Goal: Browse casually: Explore the website without a specific task or goal

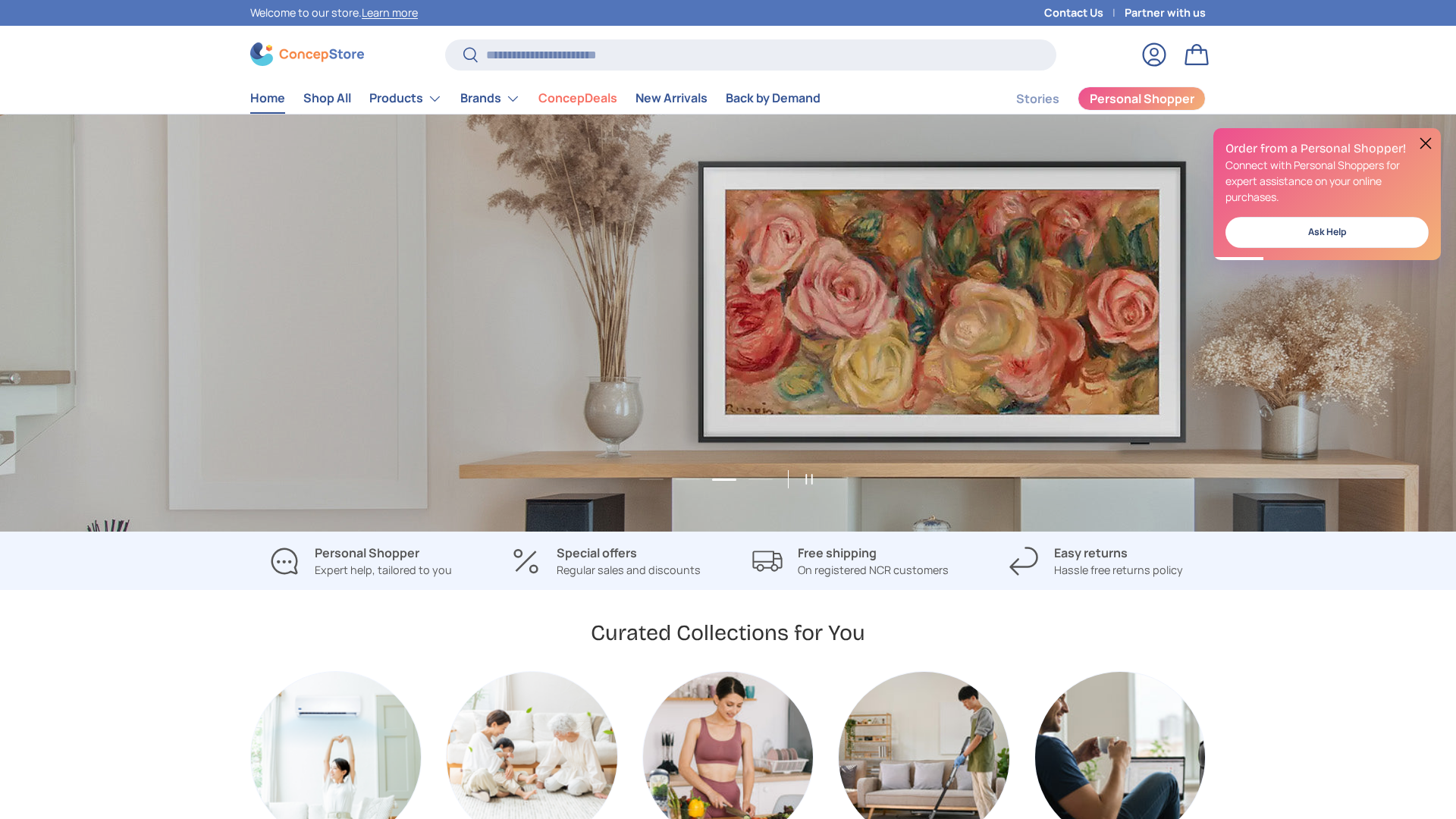
scroll to position [0, 2913]
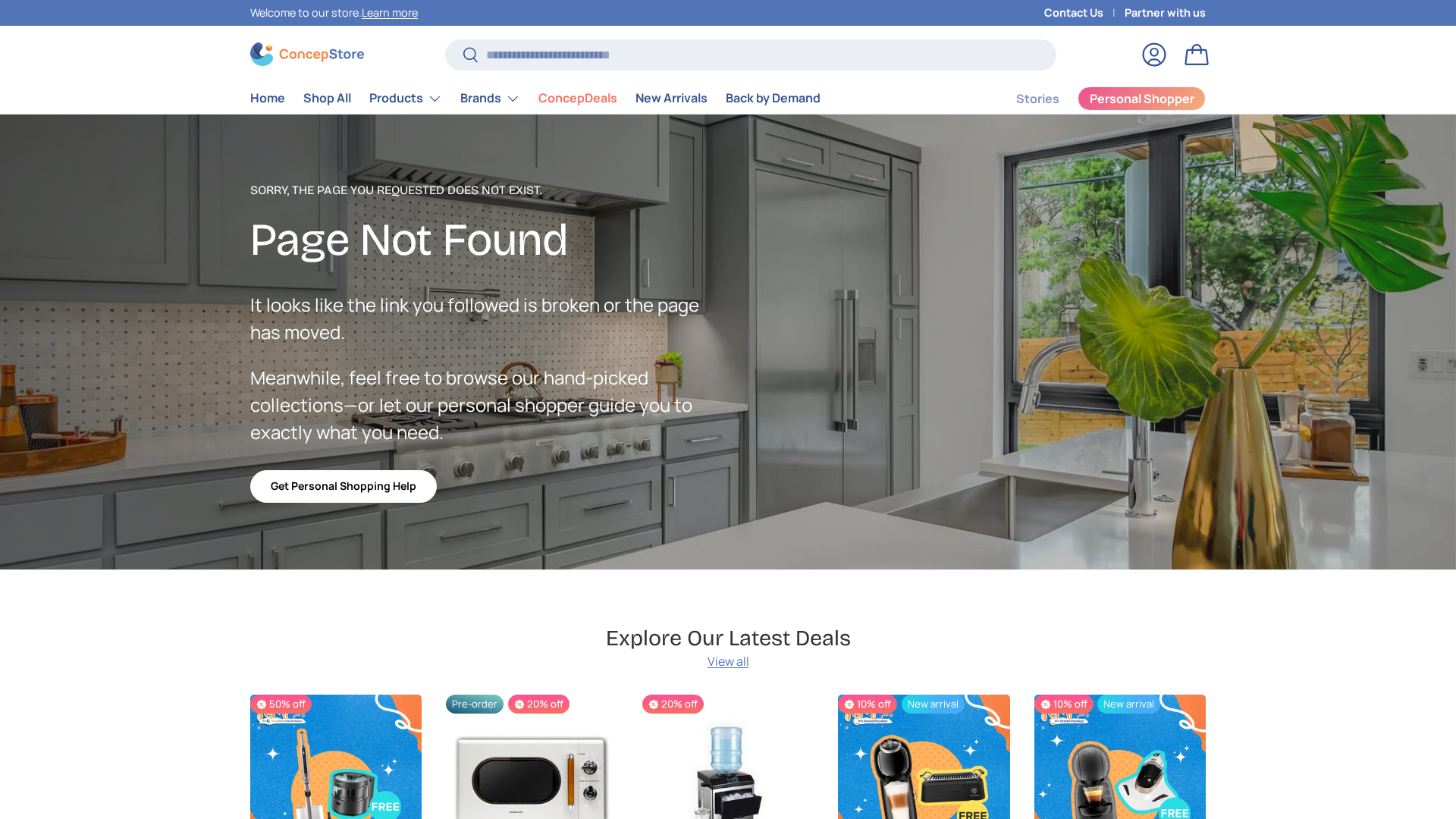
scroll to position [2636, 6202]
